Goal: Transaction & Acquisition: Purchase product/service

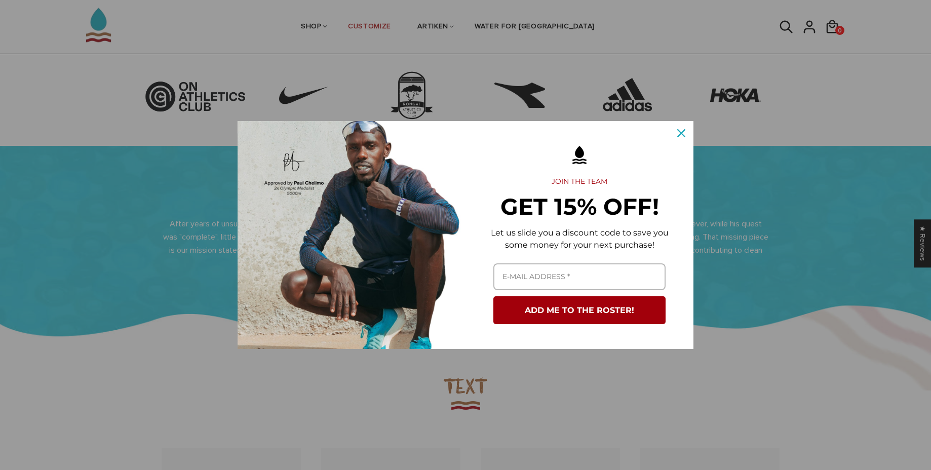
scroll to position [434, 0]
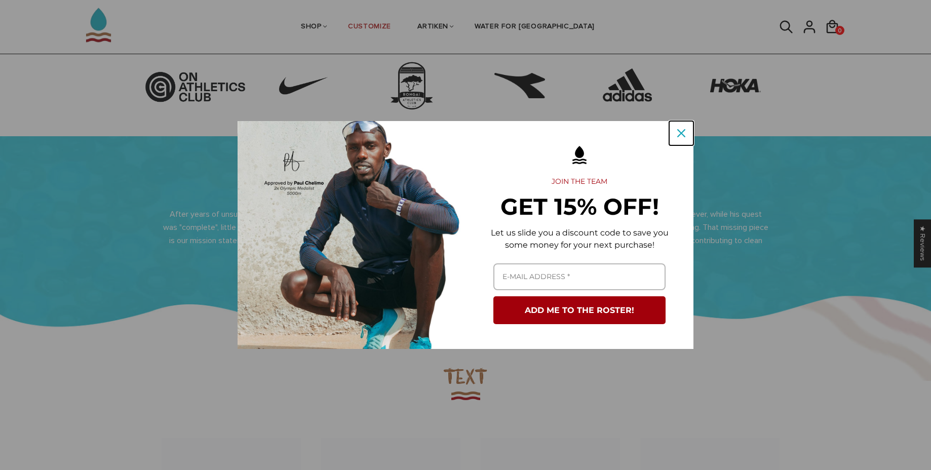
click at [681, 130] on icon "close icon" at bounding box center [681, 133] width 8 height 8
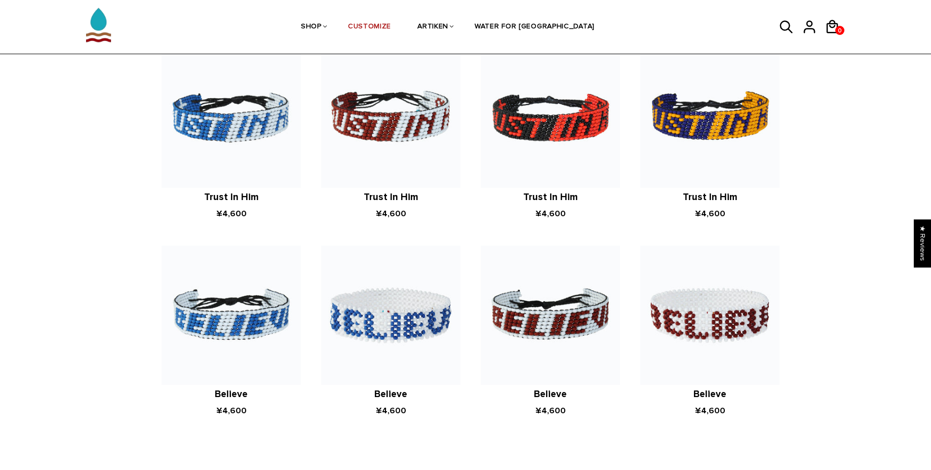
scroll to position [0, 0]
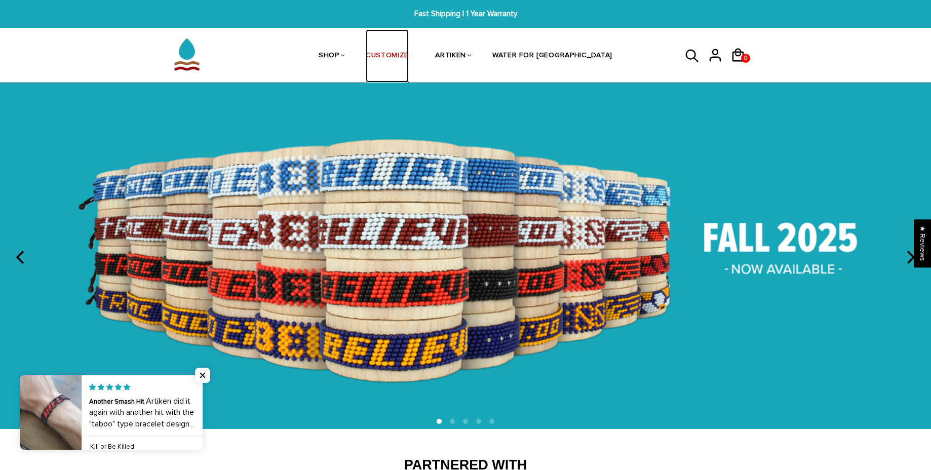
click at [409, 53] on link "CUSTOMIZE" at bounding box center [387, 56] width 43 height 54
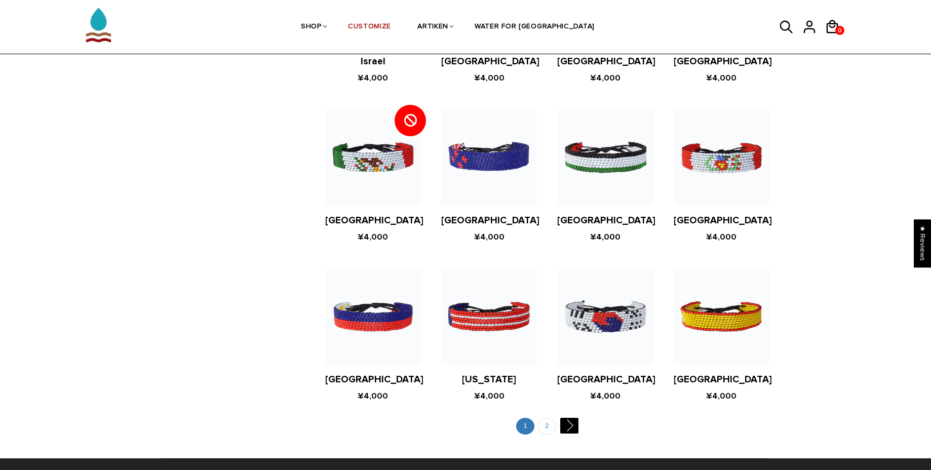
scroll to position [1800, 0]
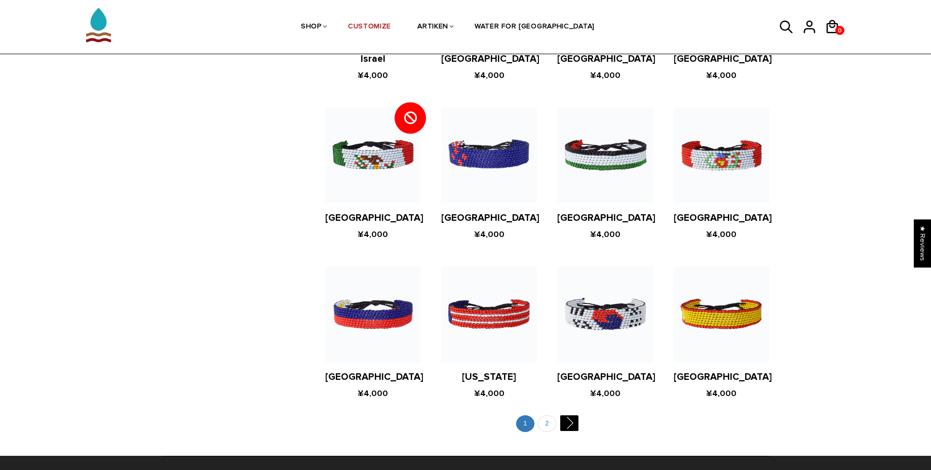
click at [610, 313] on figure at bounding box center [605, 314] width 96 height 96
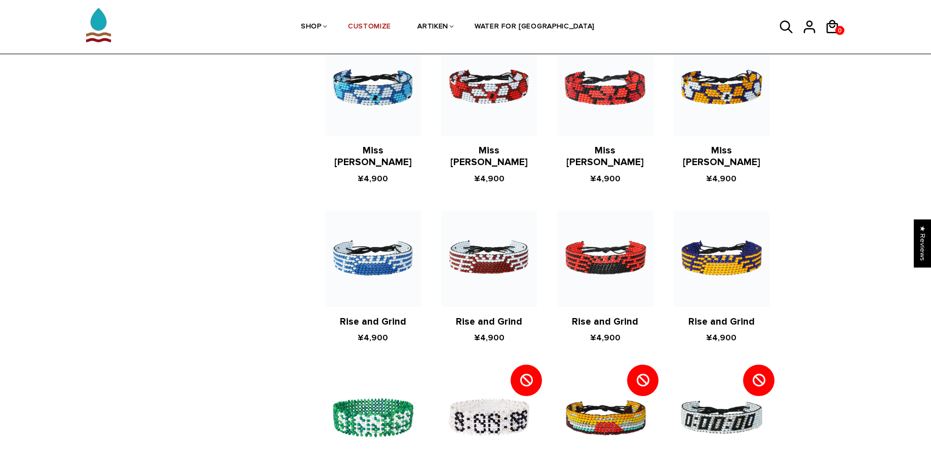
scroll to position [1018, 0]
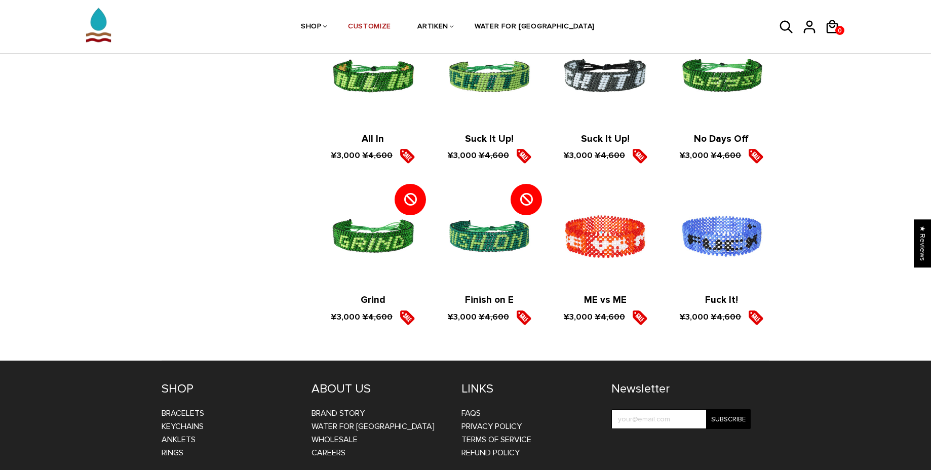
scroll to position [1529, 0]
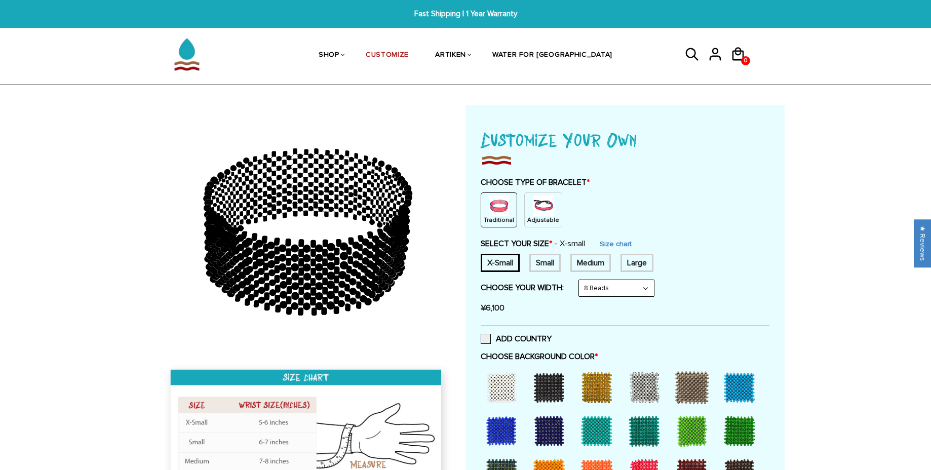
click at [532, 216] on p "Adjustable" at bounding box center [543, 220] width 32 height 9
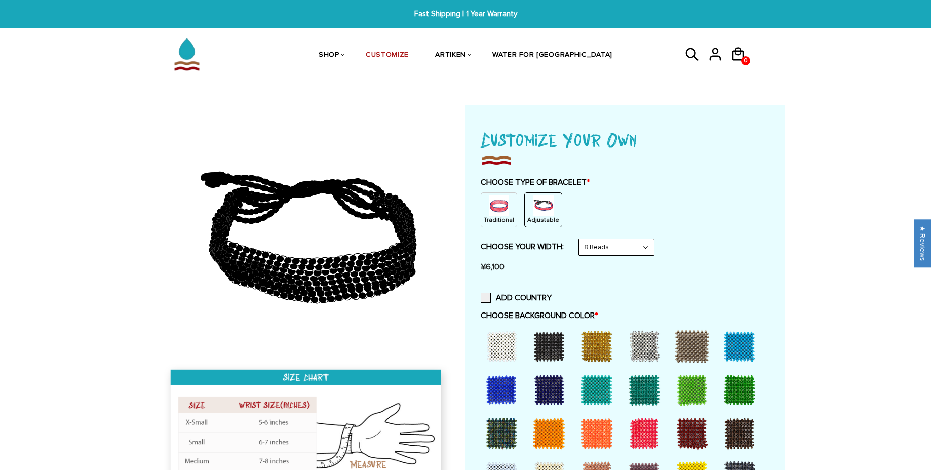
click at [497, 215] on img at bounding box center [499, 206] width 20 height 20
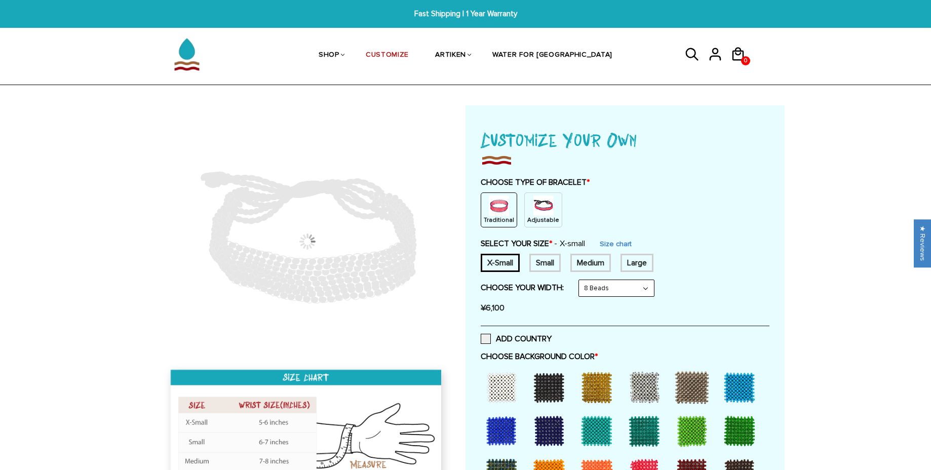
scroll to position [2, 0]
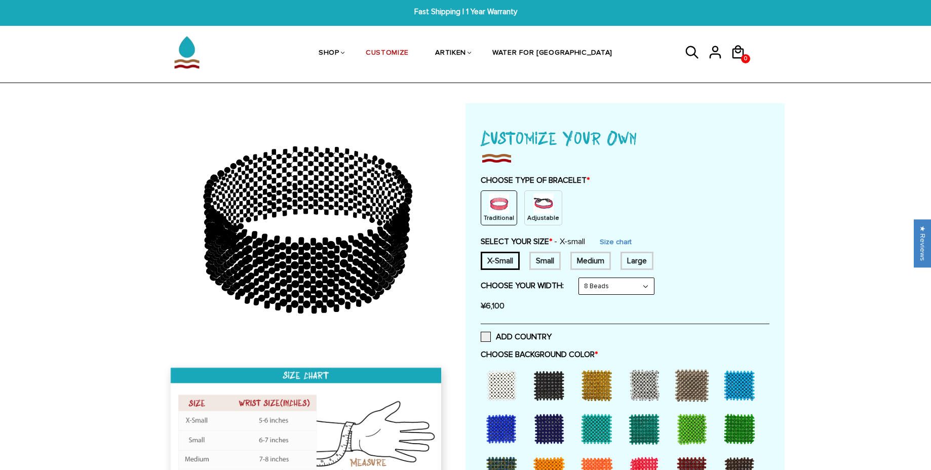
click at [549, 210] on div "Adjustable" at bounding box center [543, 207] width 38 height 35
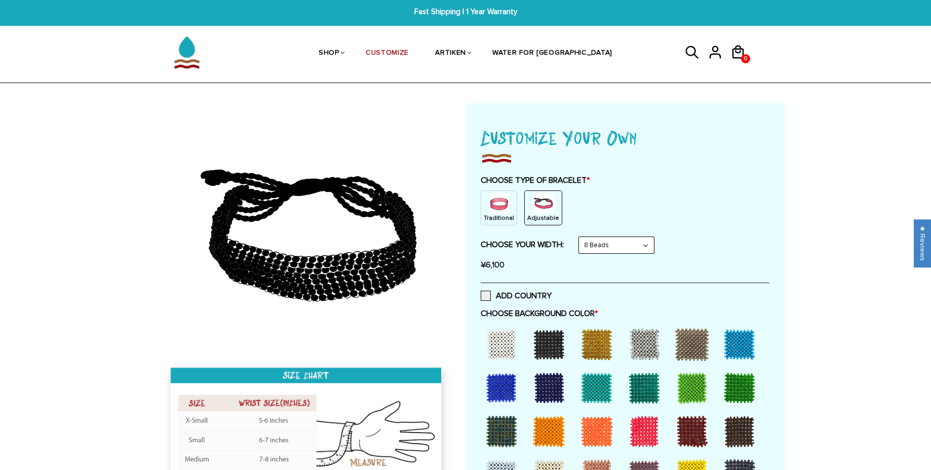
click at [654, 244] on select "8 Beads 6 Beads 10 Beads" at bounding box center [616, 245] width 75 height 16
select select "6-beads"
click at [581, 237] on select "8 Beads 6 Beads 10 Beads" at bounding box center [616, 245] width 75 height 16
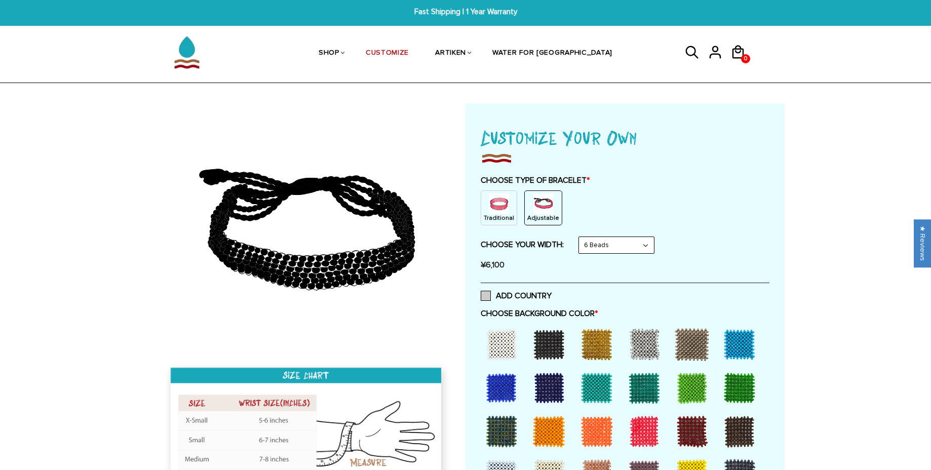
click at [483, 297] on label "ADD COUNTRY" at bounding box center [516, 296] width 71 height 10
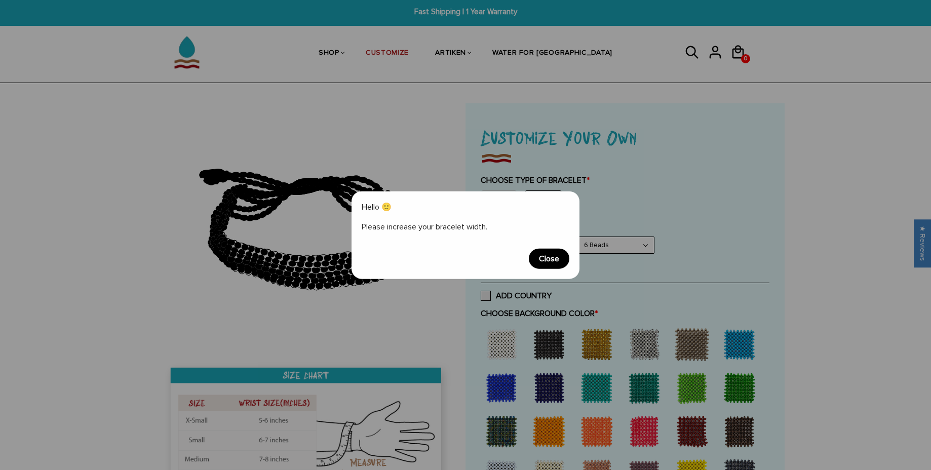
click at [549, 262] on span "Close" at bounding box center [549, 258] width 41 height 20
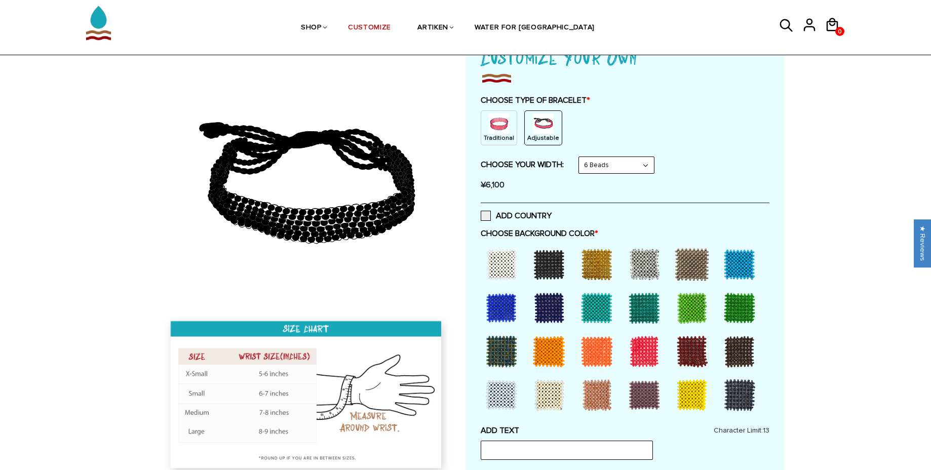
scroll to position [83, 0]
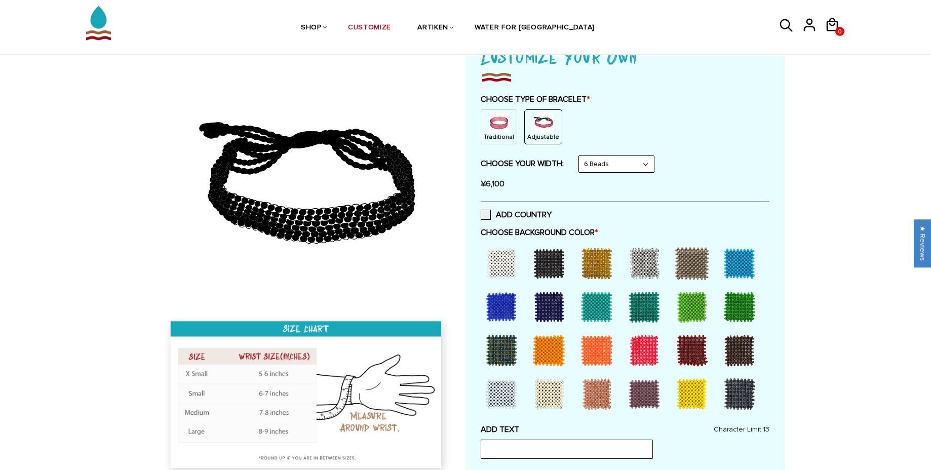
click at [505, 313] on div at bounding box center [501, 307] width 41 height 41
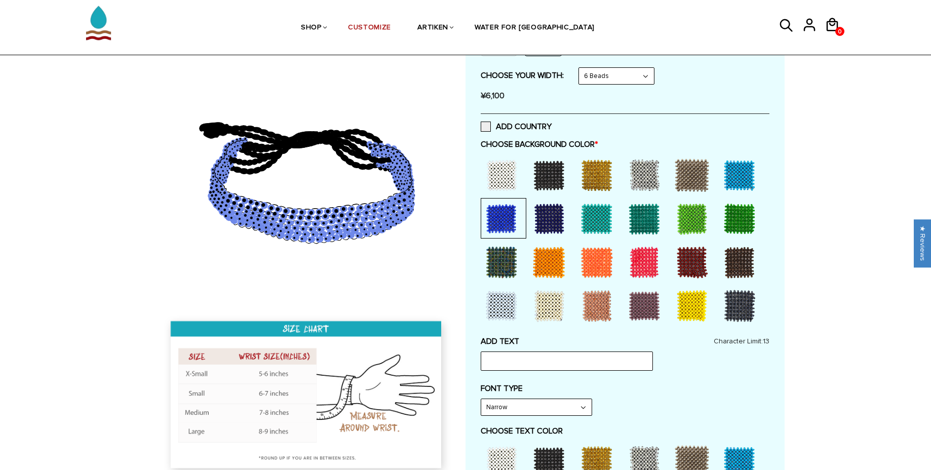
scroll to position [173, 0]
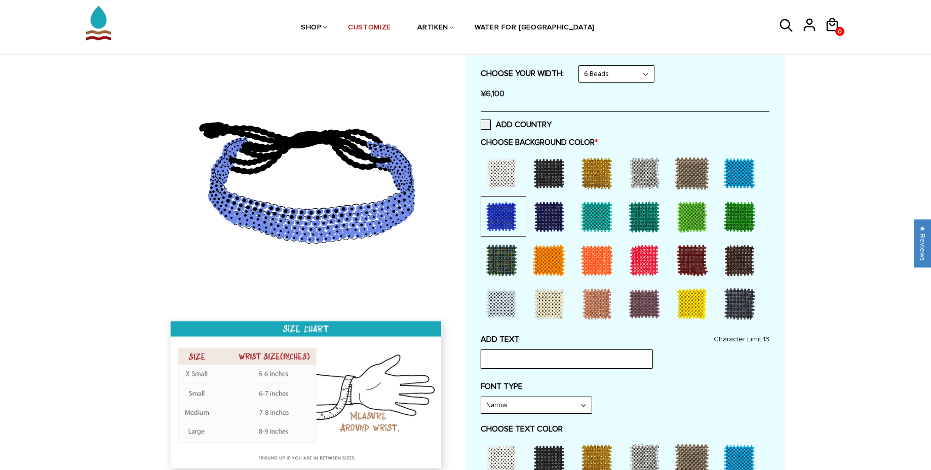
click at [551, 359] on input "text" at bounding box center [567, 358] width 172 height 19
click at [693, 368] on div "ADD TEXT HKIS Character Limit: 13" at bounding box center [625, 351] width 289 height 34
click at [557, 410] on select "Narrow Bold" at bounding box center [536, 405] width 110 height 16
click at [481, 397] on select "Narrow Bold" at bounding box center [536, 405] width 110 height 16
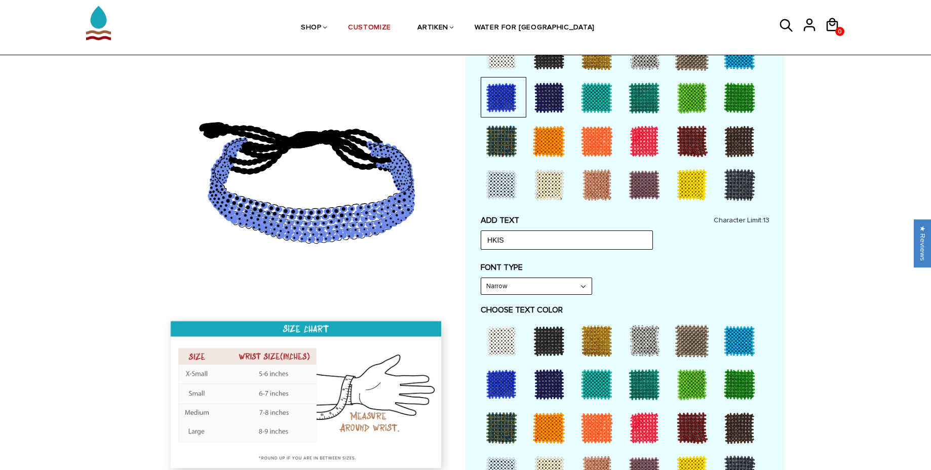
scroll to position [431, 0]
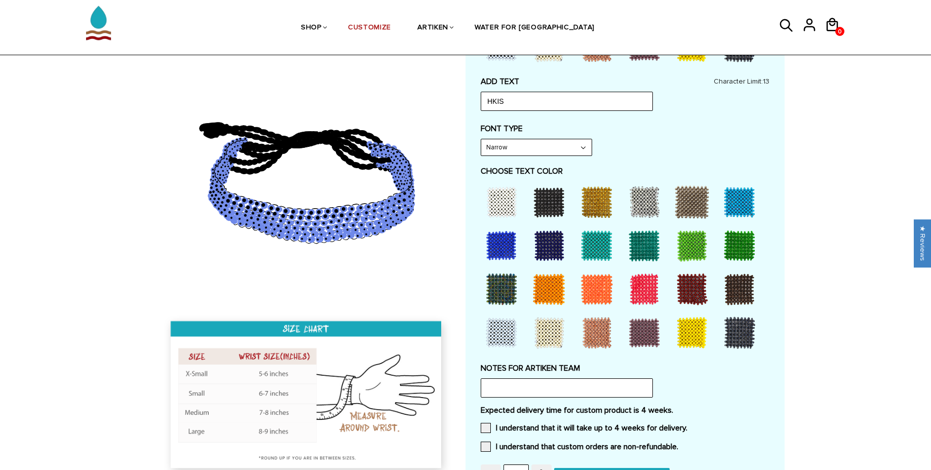
click at [640, 288] on div at bounding box center [644, 289] width 41 height 41
click at [670, 384] on div "NOTES FOR ARTIKEN TEAM" at bounding box center [625, 380] width 289 height 34
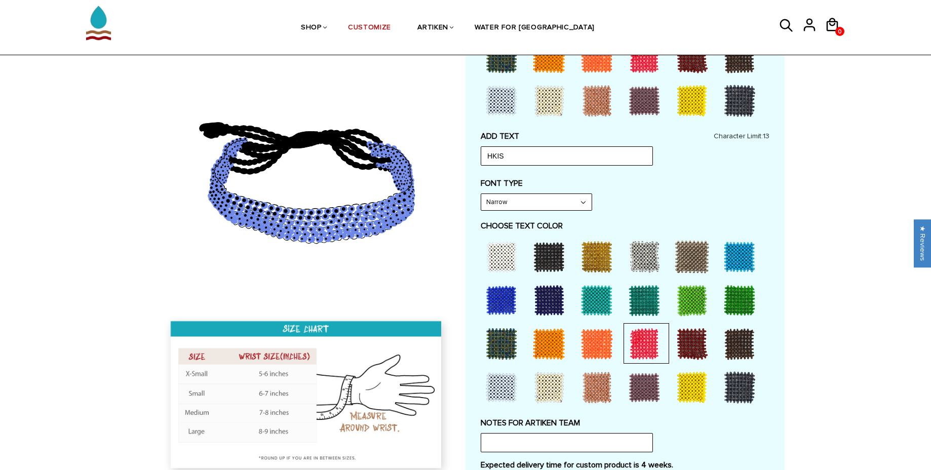
scroll to position [374, 0]
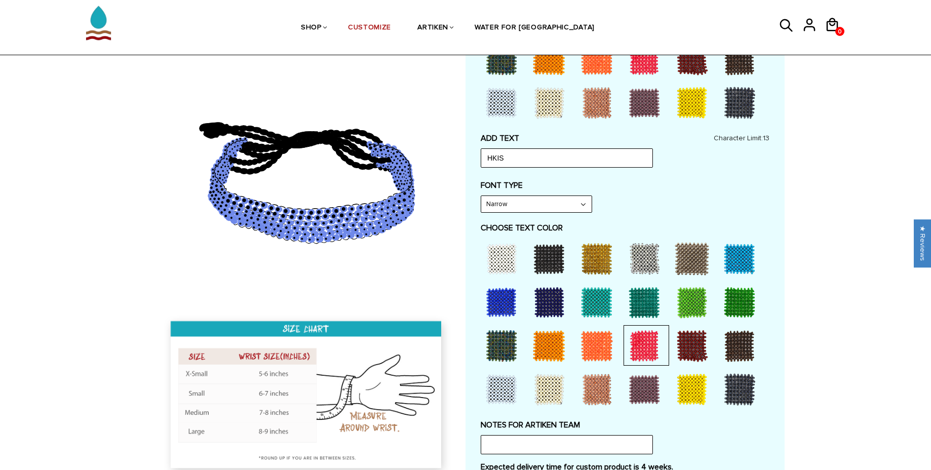
click at [555, 168] on div "ADD TEXT HKIS Character Limit: 13 FONT TYPE Bold Bold FONT TYPE Narrow Narrow B…" at bounding box center [625, 272] width 289 height 279
click at [554, 165] on input "HKIS" at bounding box center [567, 157] width 172 height 19
type input "HKIS XC"
click at [766, 163] on div "ADD TEXT HKIS XC Character Limit: 13" at bounding box center [625, 150] width 289 height 34
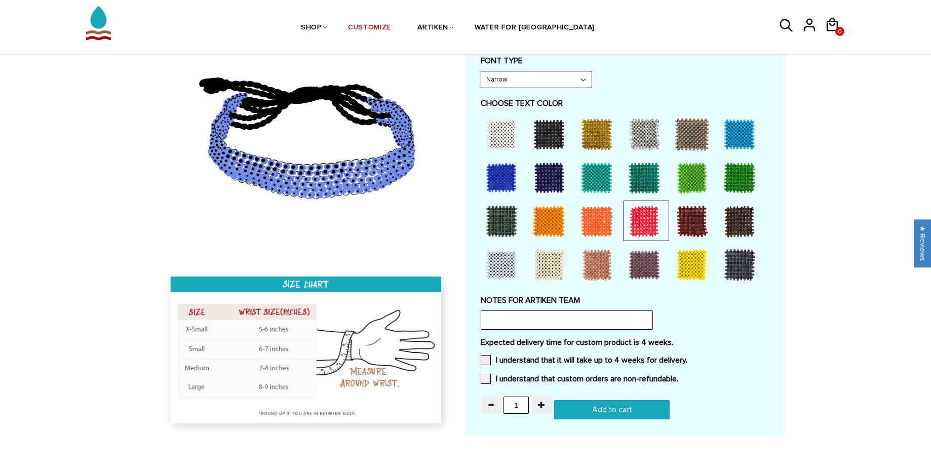
scroll to position [777, 0]
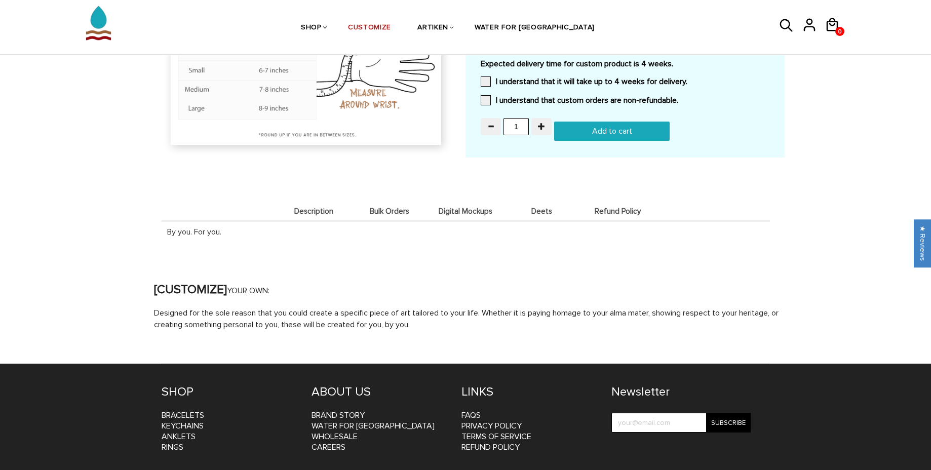
click at [393, 213] on span "Bulk Orders" at bounding box center [389, 211] width 71 height 9
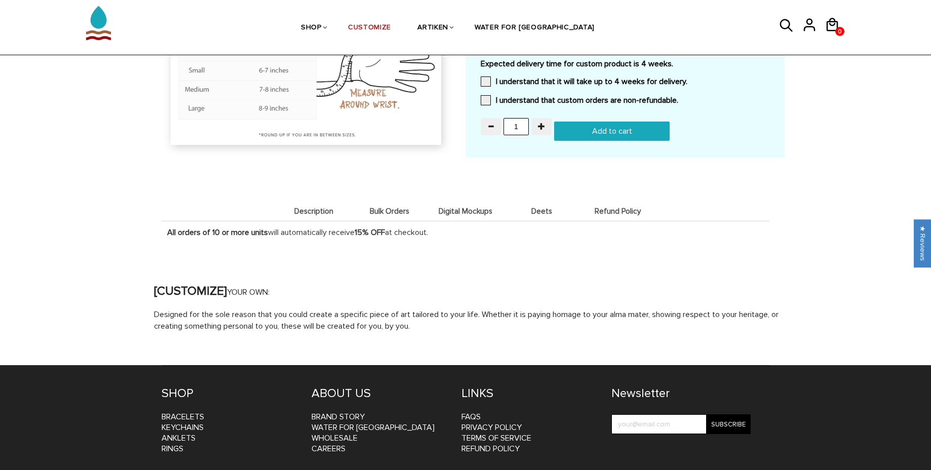
click at [321, 214] on span "Description" at bounding box center [313, 211] width 71 height 9
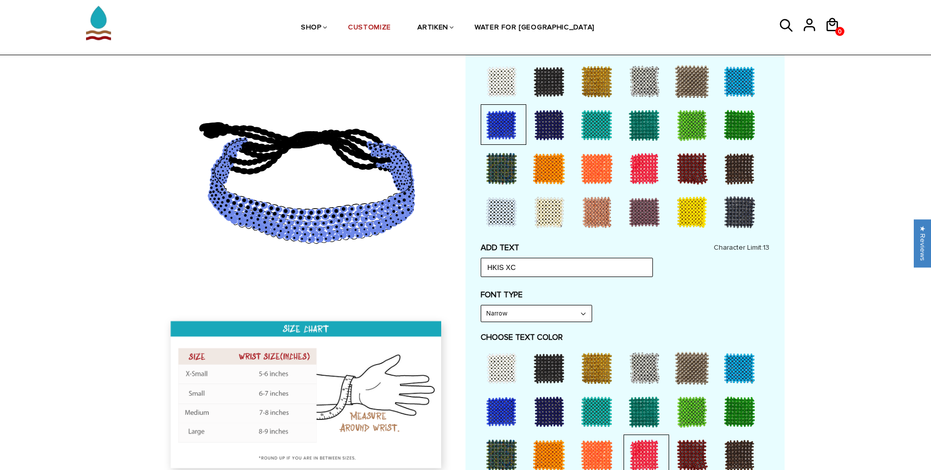
scroll to position [0, 0]
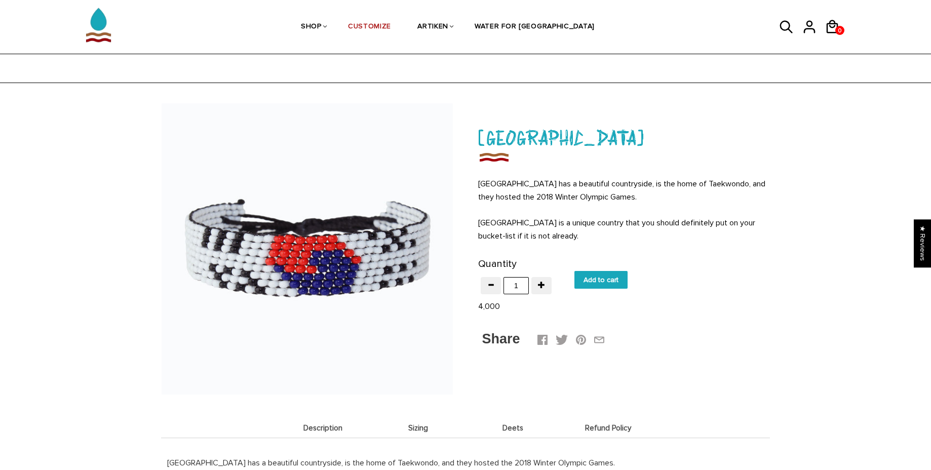
scroll to position [248, 0]
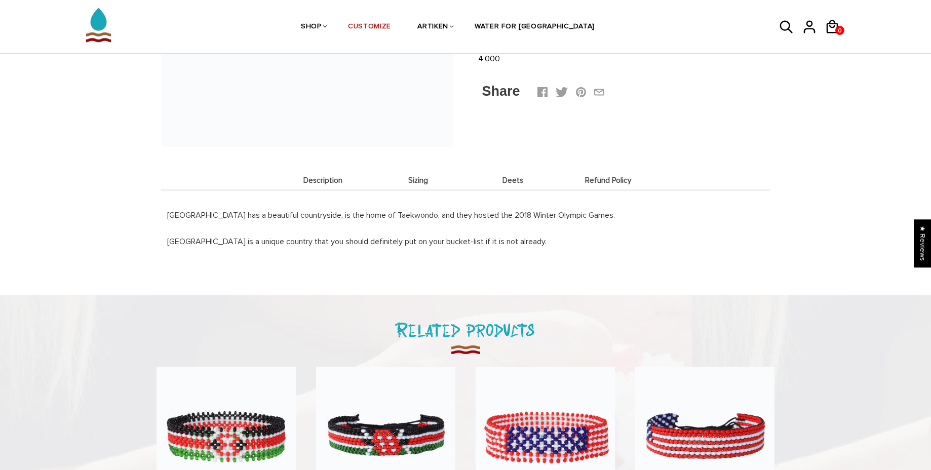
click at [426, 182] on span "Sizing" at bounding box center [418, 180] width 90 height 9
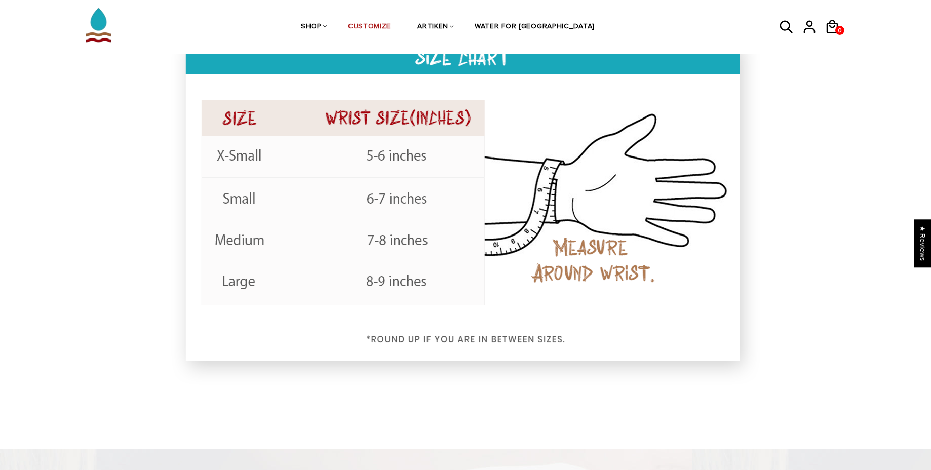
scroll to position [372, 0]
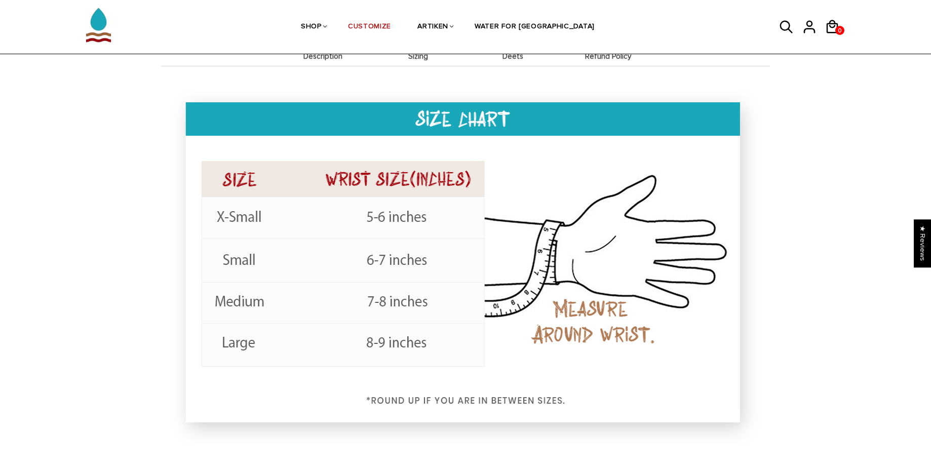
click at [512, 58] on span "Deets" at bounding box center [513, 56] width 90 height 9
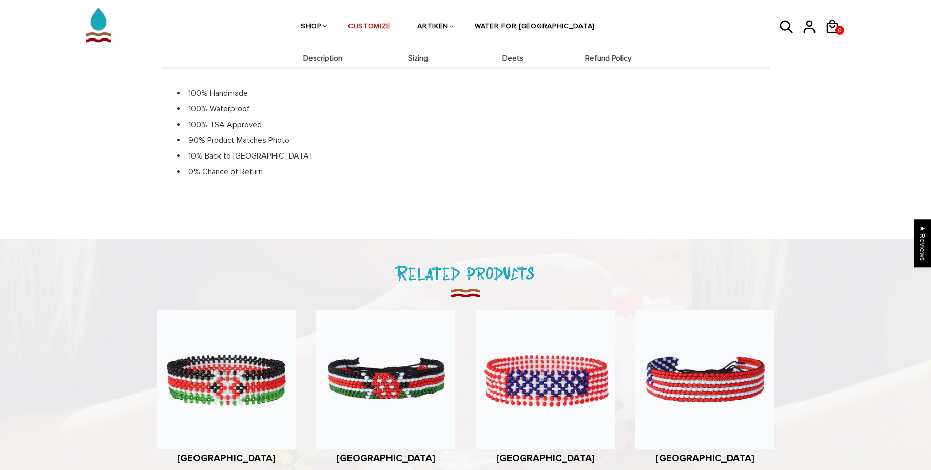
scroll to position [368, 0]
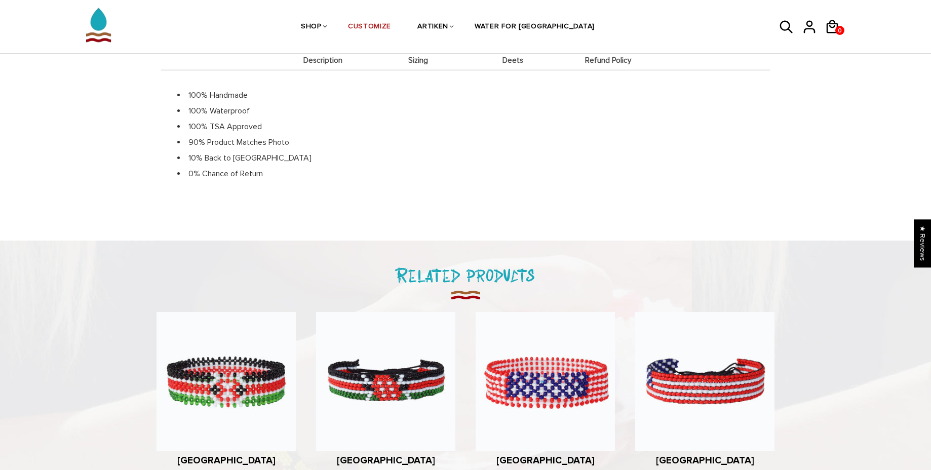
click at [602, 60] on span "Refund Policy" at bounding box center [608, 60] width 90 height 9
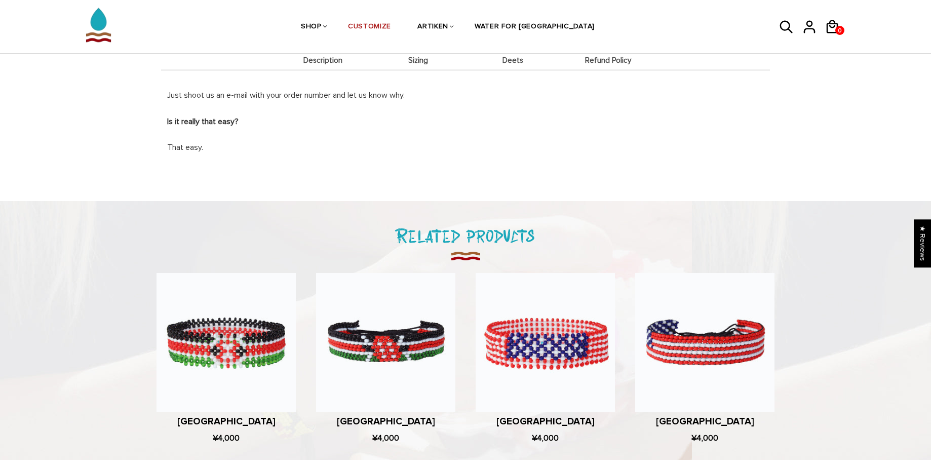
click at [514, 65] on li "Deets" at bounding box center [512, 60] width 95 height 20
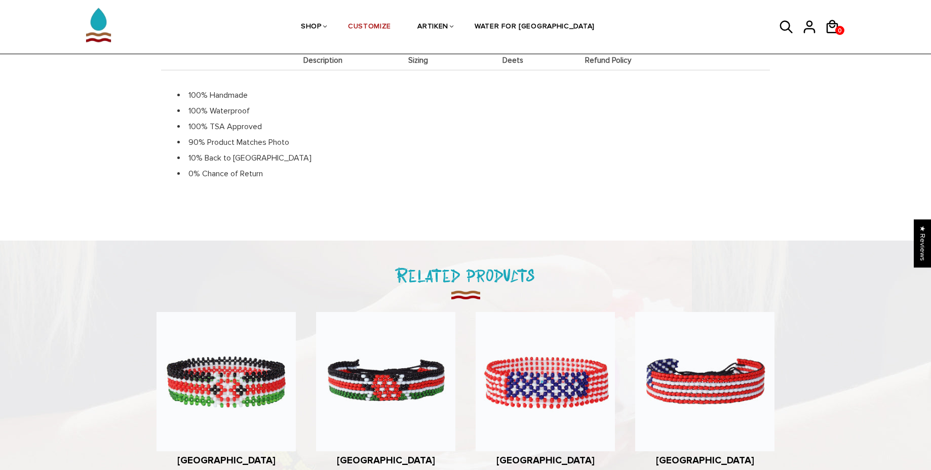
click at [595, 64] on span "Refund Policy" at bounding box center [608, 60] width 90 height 9
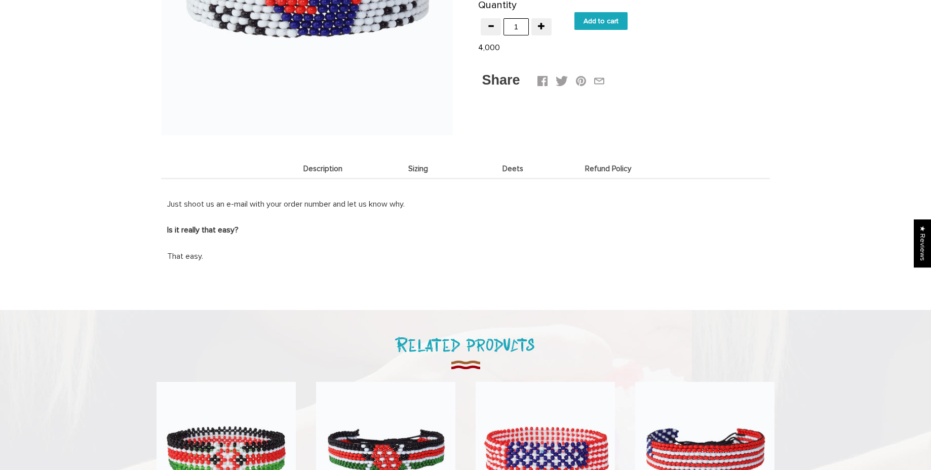
scroll to position [0, 0]
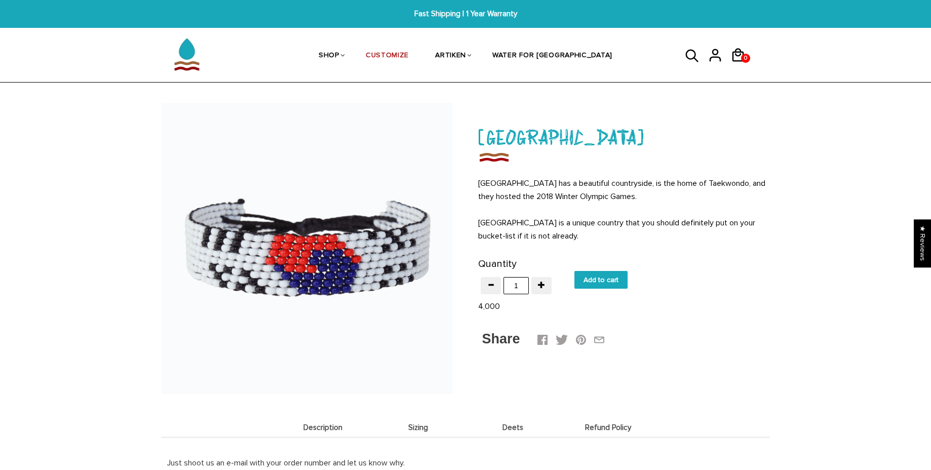
click at [347, 430] on span "Description" at bounding box center [323, 427] width 90 height 9
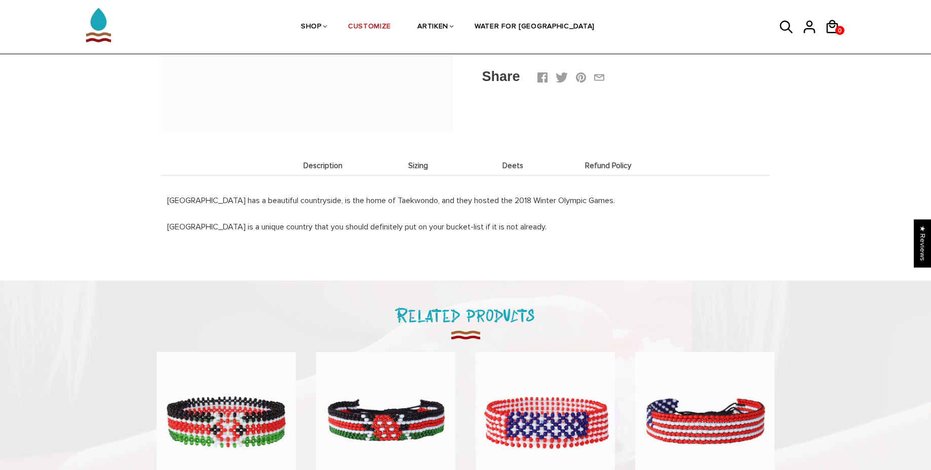
click at [517, 178] on div "South Korea has a beautiful countryside, is the home of Taekwondo, and they hos…" at bounding box center [465, 207] width 609 height 64
click at [515, 167] on span "Deets" at bounding box center [513, 166] width 90 height 9
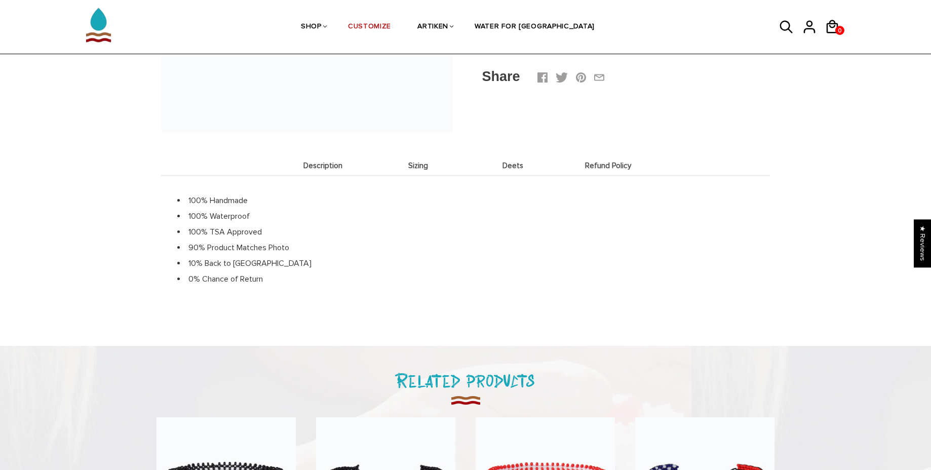
click at [604, 174] on li "Refund Policy" at bounding box center [608, 165] width 95 height 20
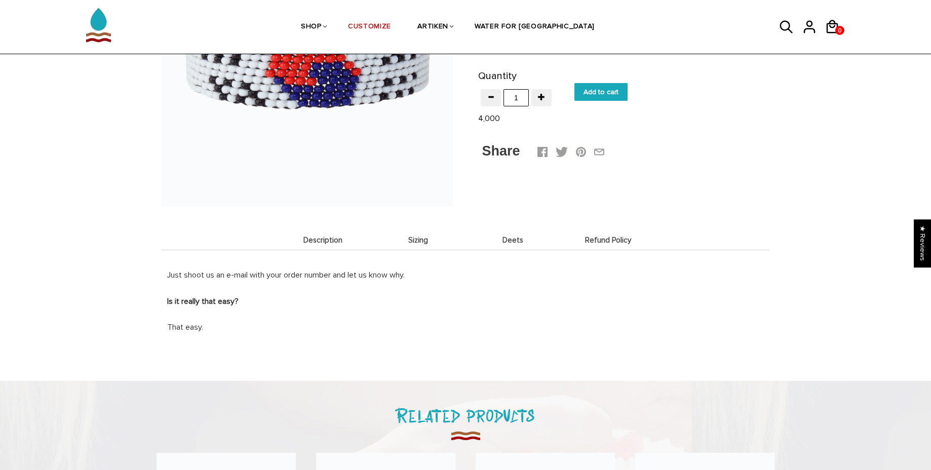
scroll to position [187, 0]
click at [364, 242] on span "Description" at bounding box center [323, 241] width 90 height 9
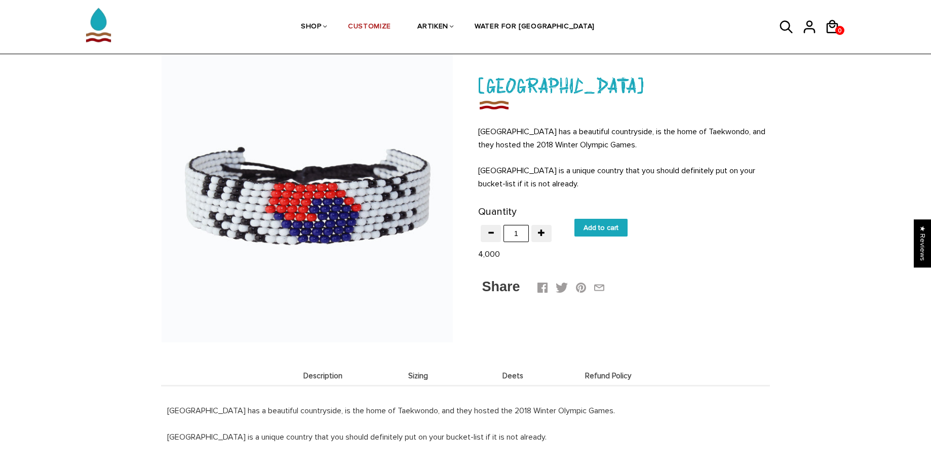
scroll to position [37, 0]
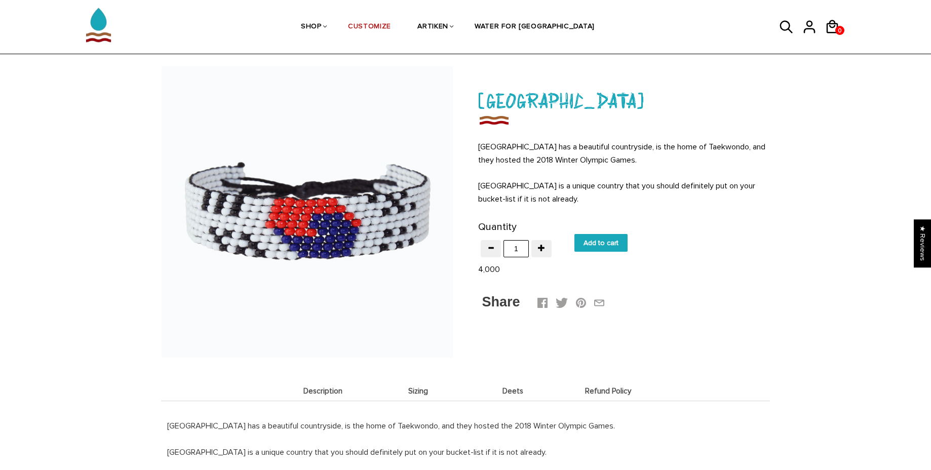
click at [417, 391] on span "Sizing" at bounding box center [418, 391] width 90 height 9
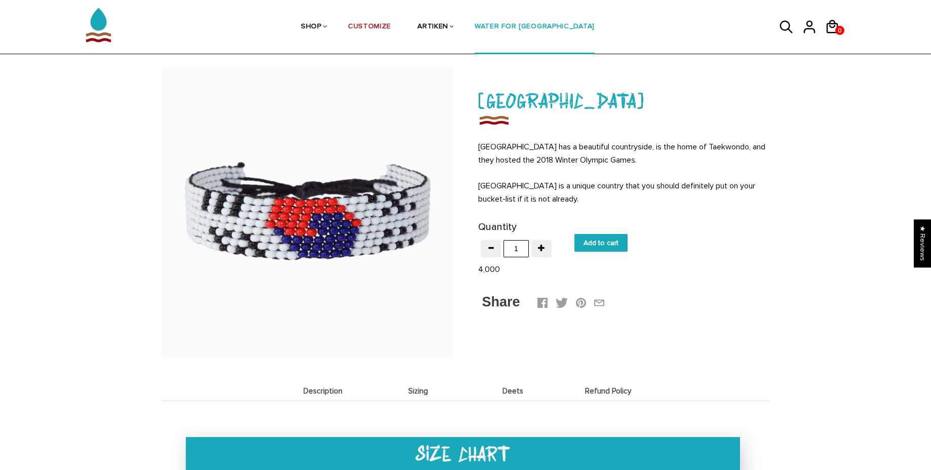
drag, startPoint x: 364, startPoint y: 248, endPoint x: 580, endPoint y: 4, distance: 325.8
click at [355, 209] on img at bounding box center [307, 211] width 291 height 291
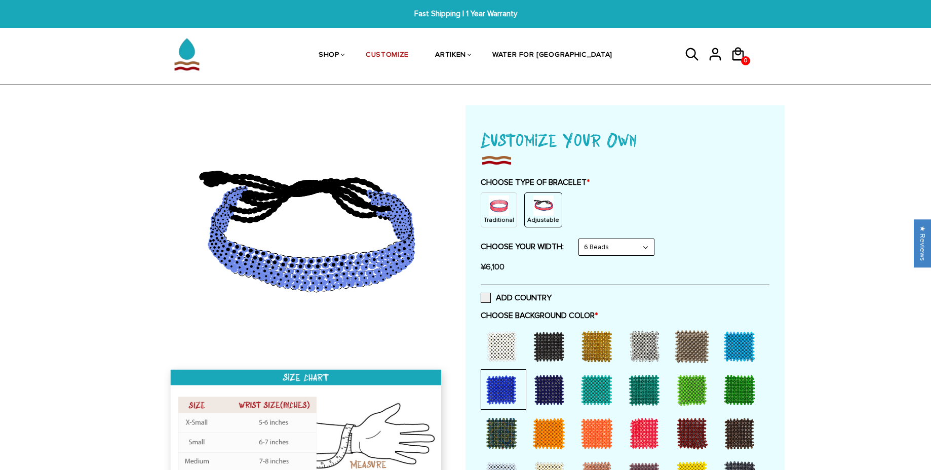
select select "6-beads"
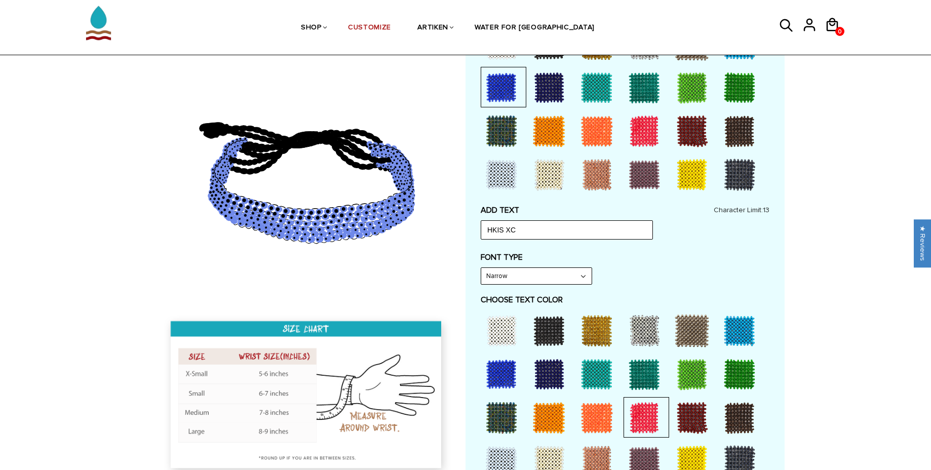
scroll to position [314, 0]
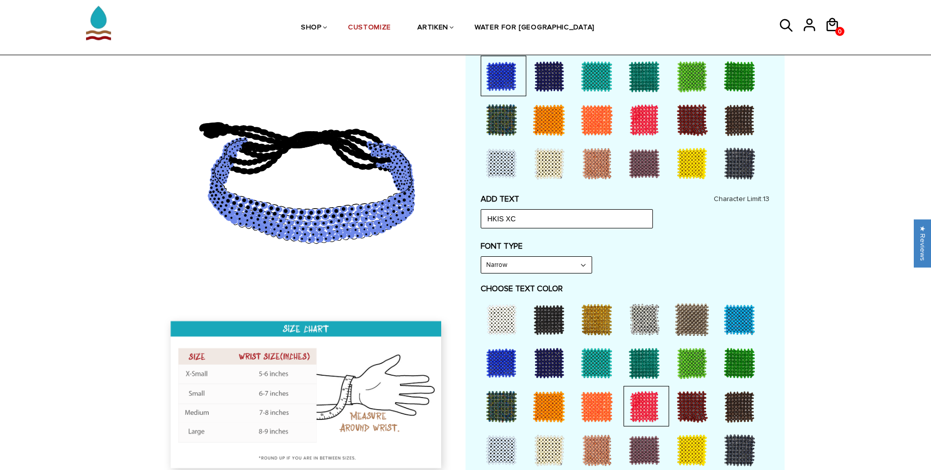
click at [635, 276] on div "ADD TEXT HKIS XC Character Limit: 13 FONT TYPE Bold Bold FONT TYPE Narrow Narro…" at bounding box center [625, 333] width 289 height 279
click at [646, 413] on div at bounding box center [644, 406] width 41 height 41
click at [595, 413] on div at bounding box center [596, 406] width 41 height 41
click at [634, 408] on div at bounding box center [644, 406] width 41 height 41
click at [611, 415] on div at bounding box center [596, 406] width 41 height 41
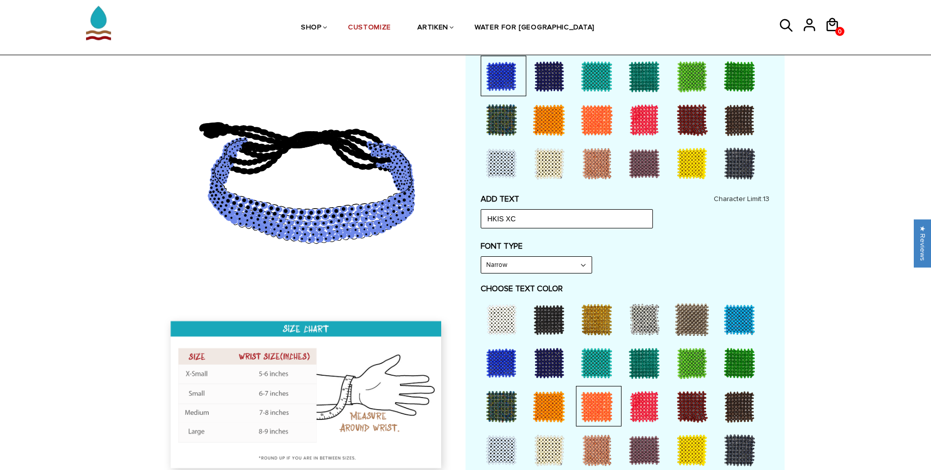
click at [645, 410] on div at bounding box center [644, 406] width 41 height 41
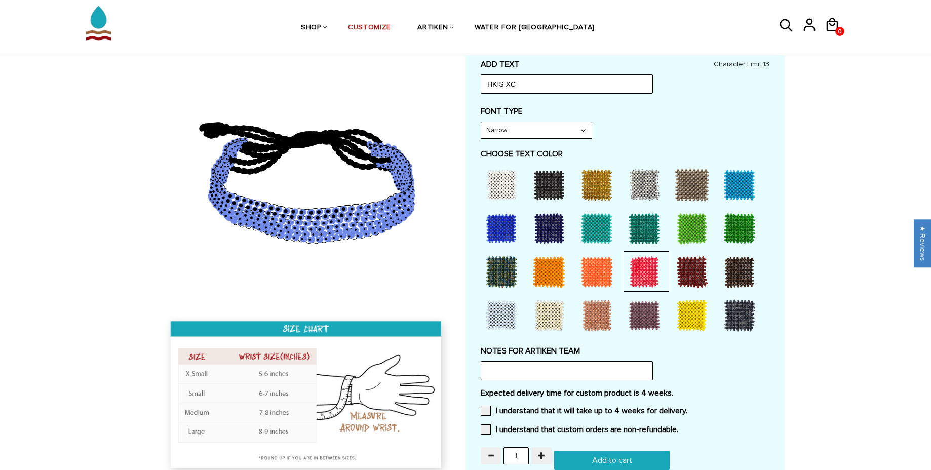
scroll to position [472, 0]
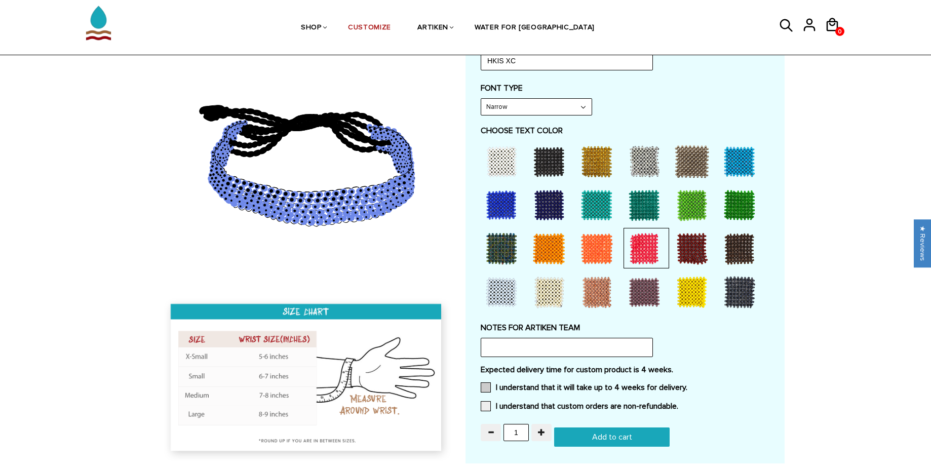
click at [488, 382] on span at bounding box center [486, 387] width 10 height 10
click at [687, 384] on input "I understand that it will take up to 4 weeks for delivery." at bounding box center [687, 384] width 0 height 0
click at [495, 409] on label "I understand that custom orders are non-refundable." at bounding box center [580, 406] width 198 height 10
click at [678, 403] on input "I understand that custom orders are non-refundable." at bounding box center [678, 403] width 0 height 0
click at [539, 434] on span "button" at bounding box center [541, 431] width 7 height 7
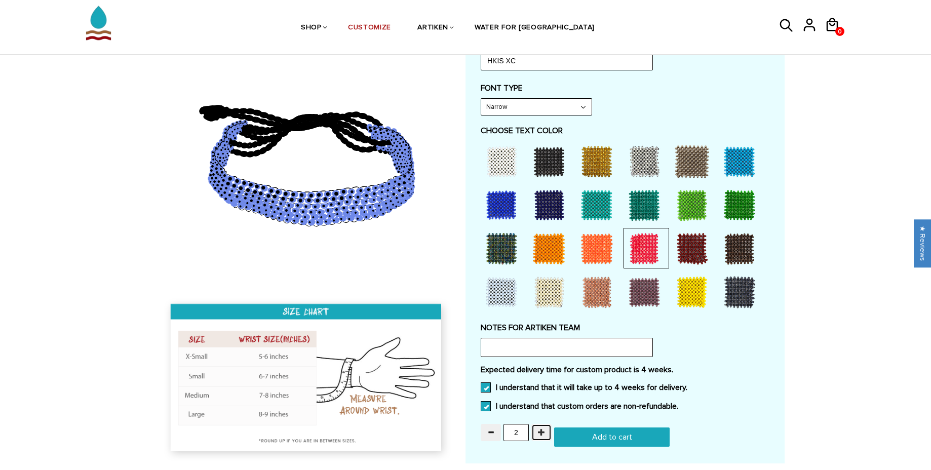
click at [540, 433] on span "button" at bounding box center [541, 431] width 7 height 7
click at [541, 432] on span "button" at bounding box center [541, 431] width 7 height 7
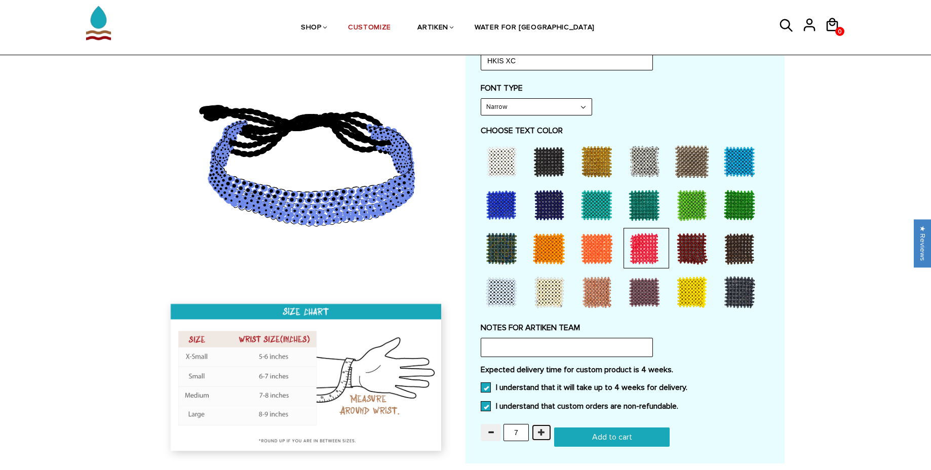
click at [544, 430] on span "button" at bounding box center [541, 431] width 7 height 7
type input "10"
click at [579, 439] on input "Add to cart" at bounding box center [611, 436] width 115 height 19
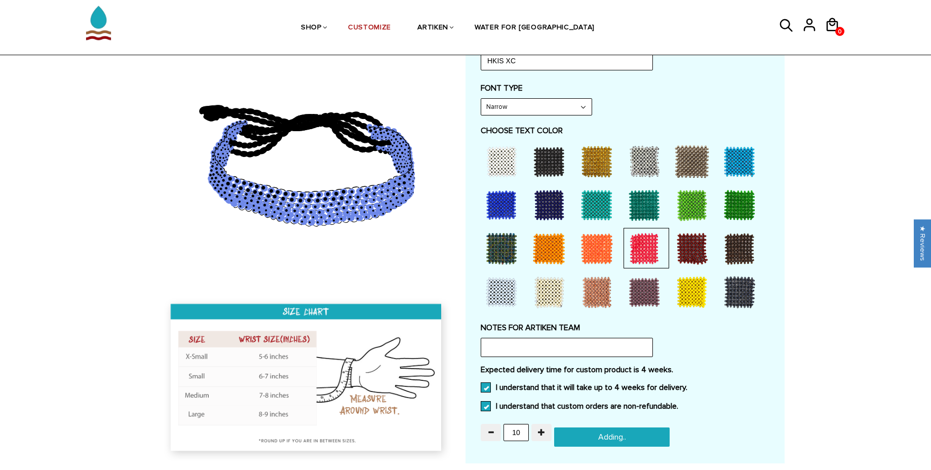
type input "Add to cart"
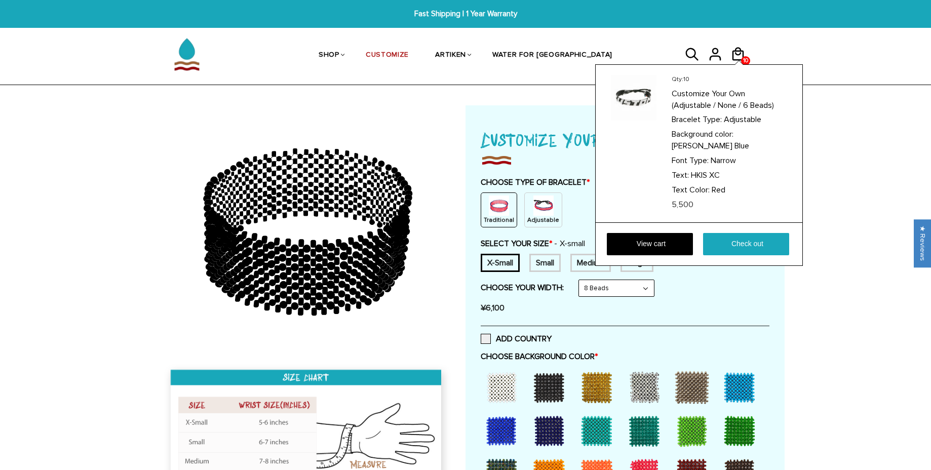
click at [738, 61] on div at bounding box center [739, 63] width 8 height 4
click at [682, 233] on link "View cart" at bounding box center [650, 244] width 86 height 22
